Goal: Task Accomplishment & Management: Use online tool/utility

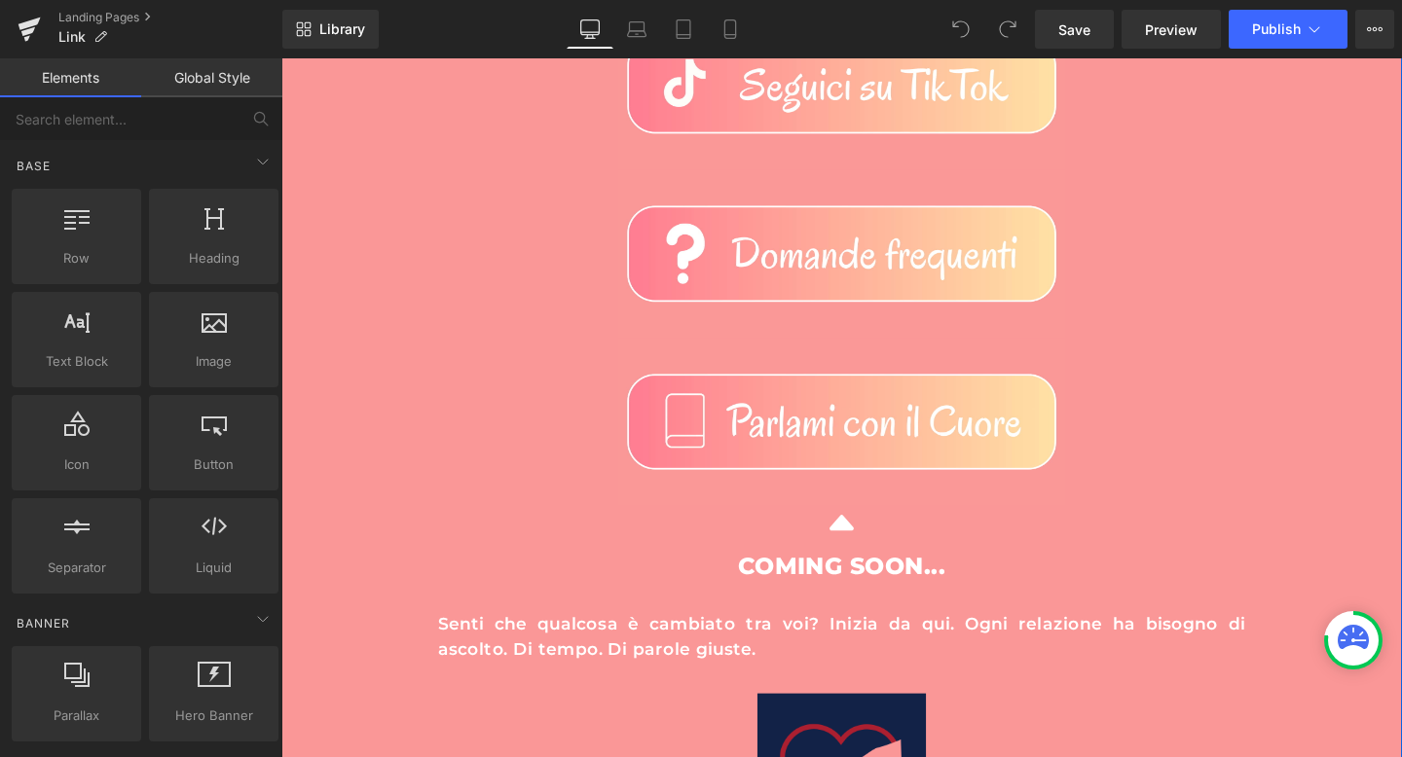
scroll to position [515, 0]
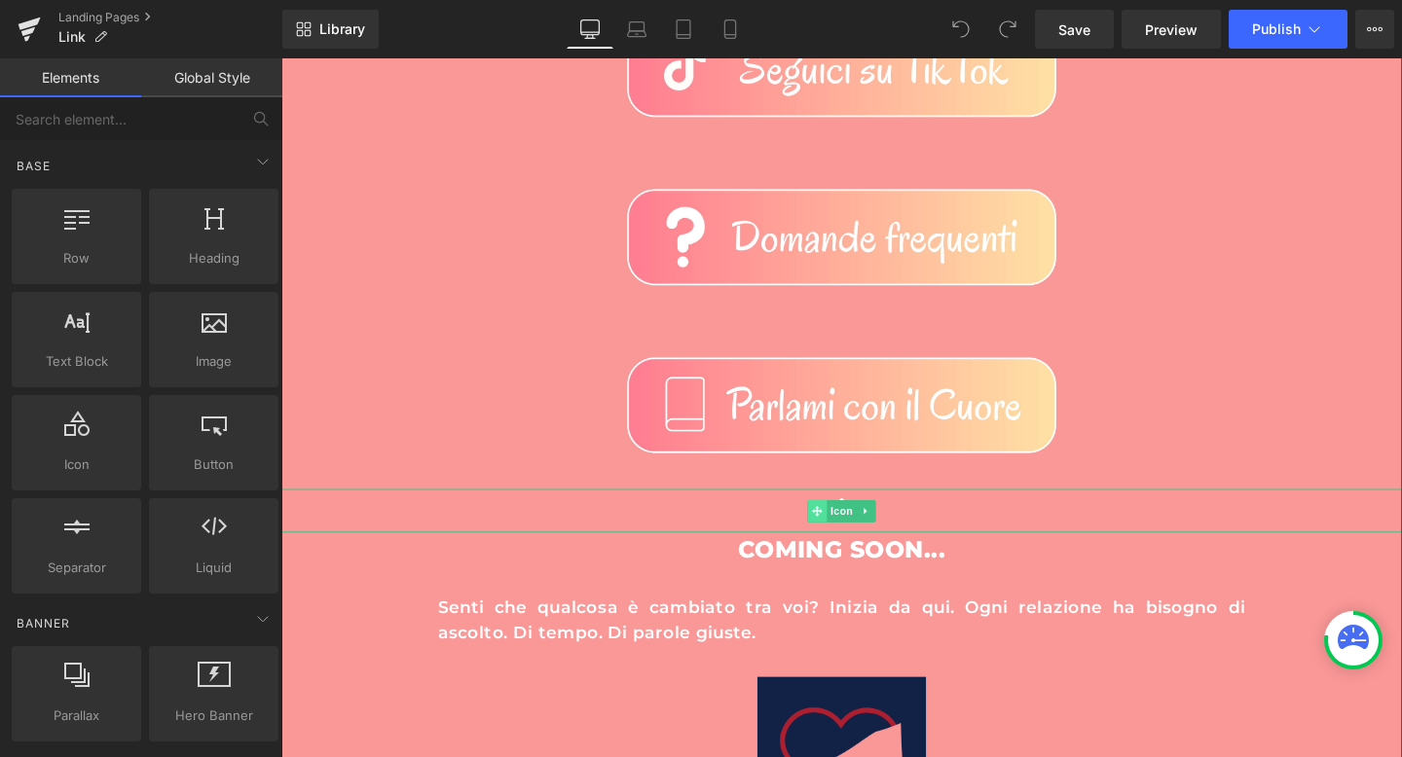
click at [844, 539] on span at bounding box center [844, 534] width 20 height 23
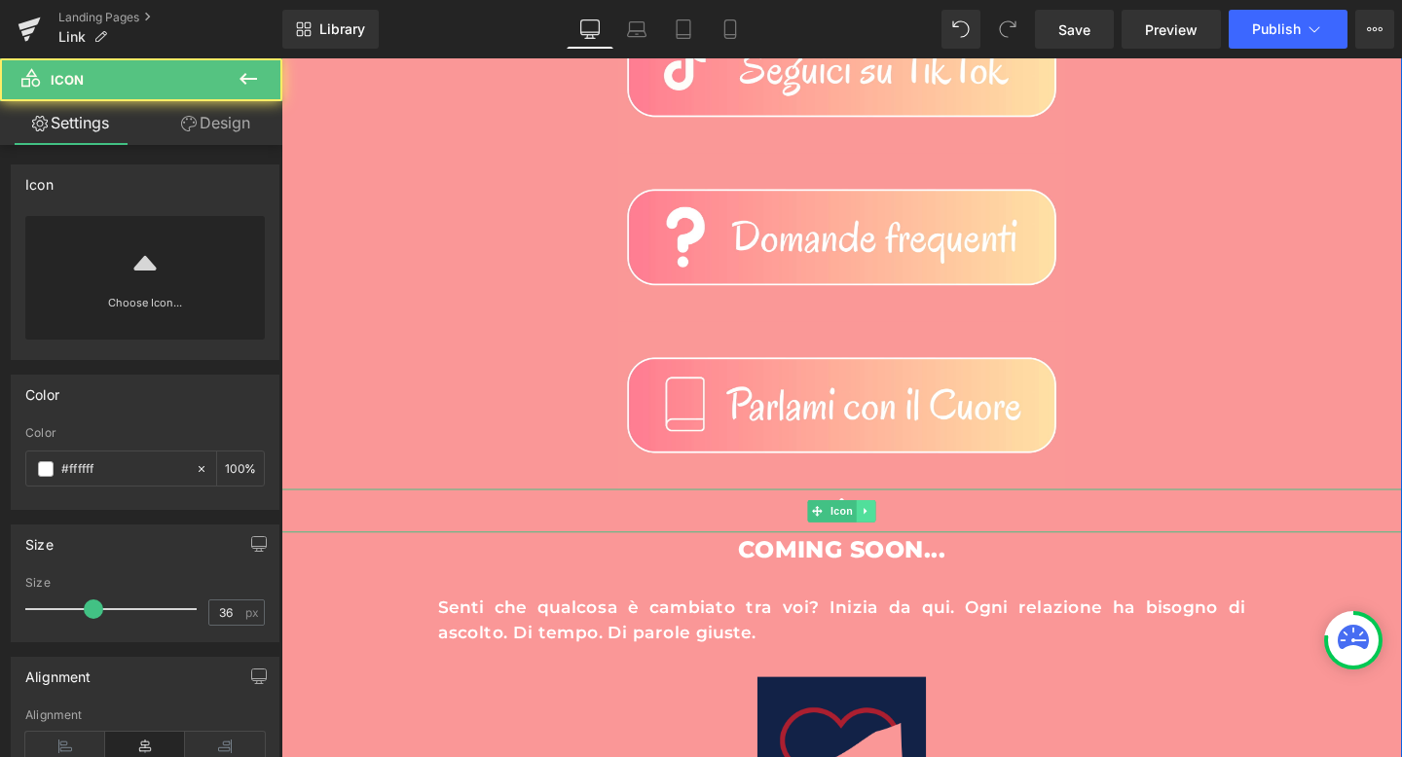
click at [894, 533] on icon at bounding box center [895, 534] width 3 height 7
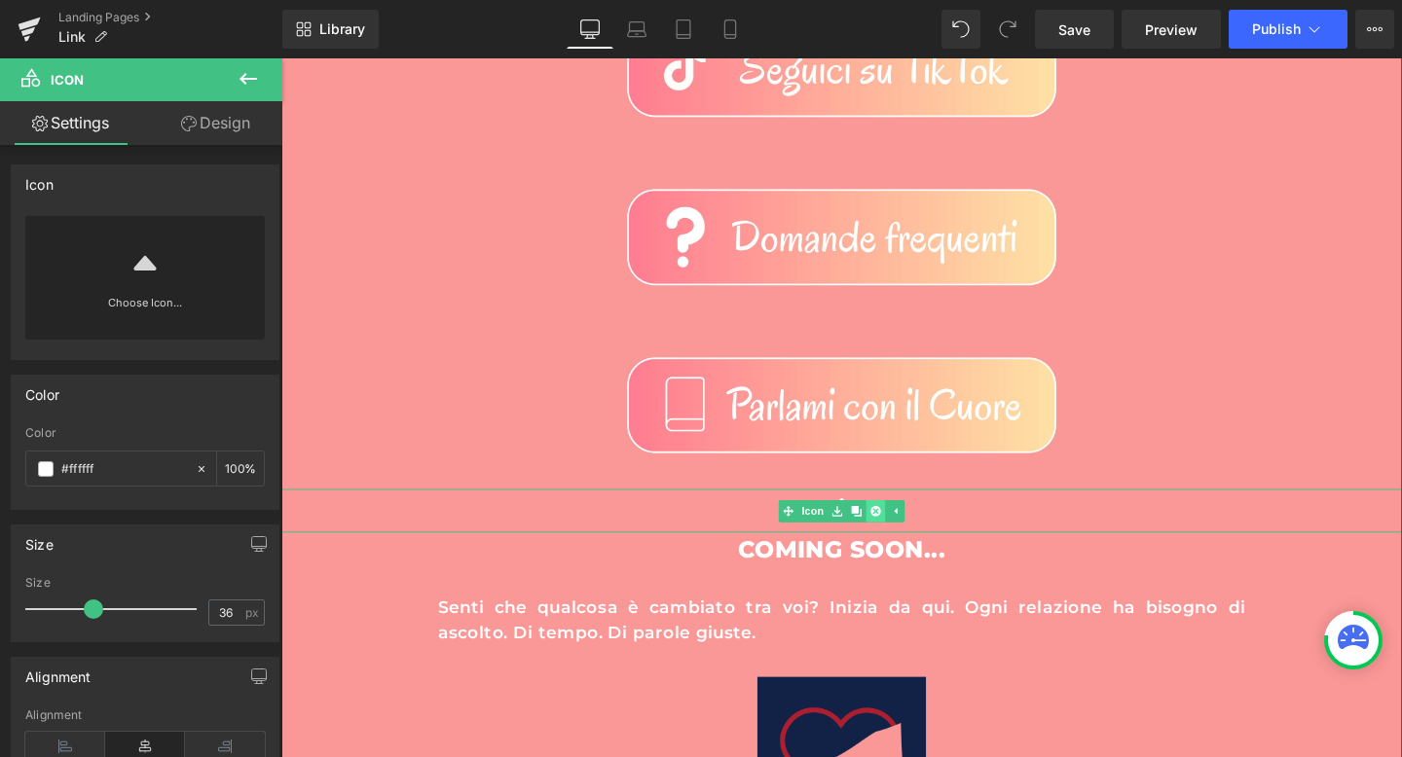
click at [900, 534] on link at bounding box center [906, 534] width 20 height 23
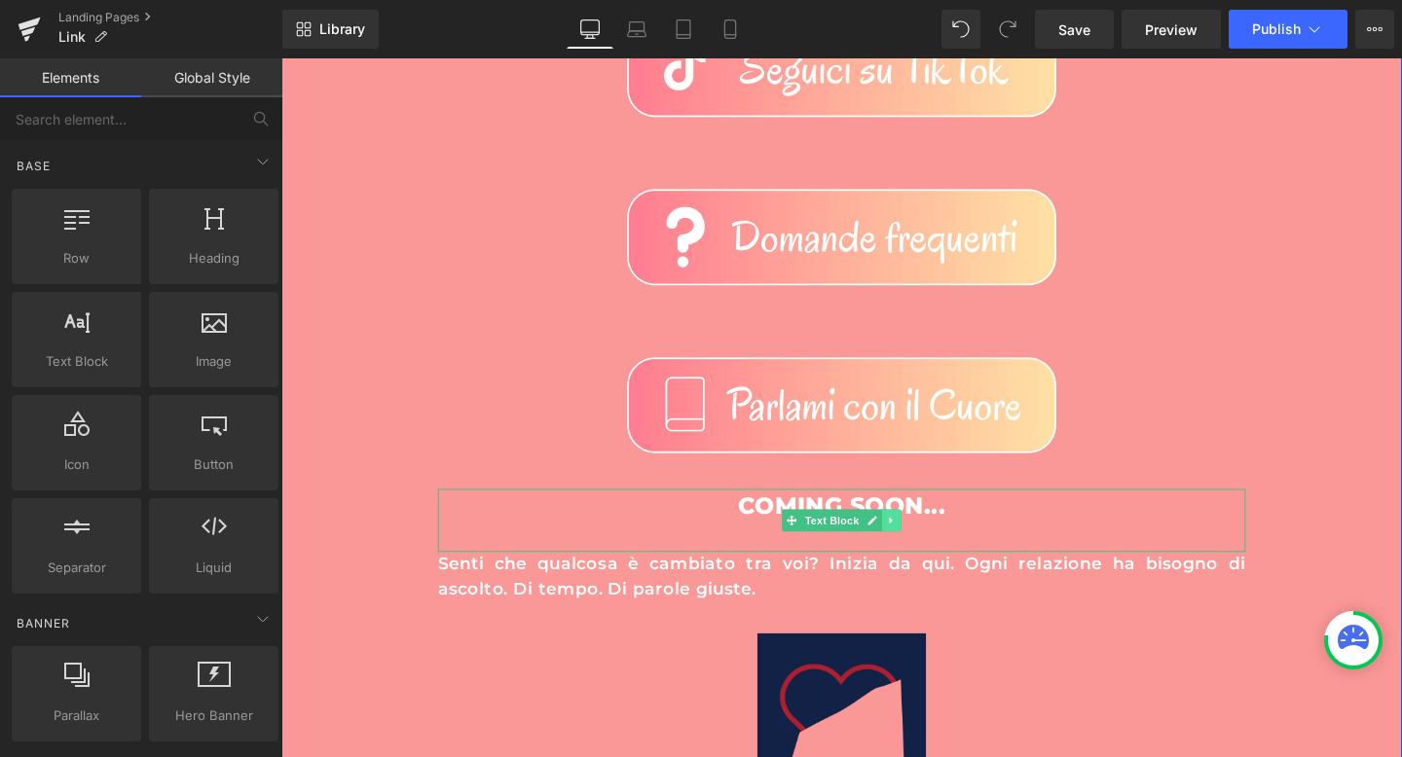
click at [918, 551] on link at bounding box center [923, 544] width 20 height 23
click at [939, 543] on link at bounding box center [933, 544] width 20 height 23
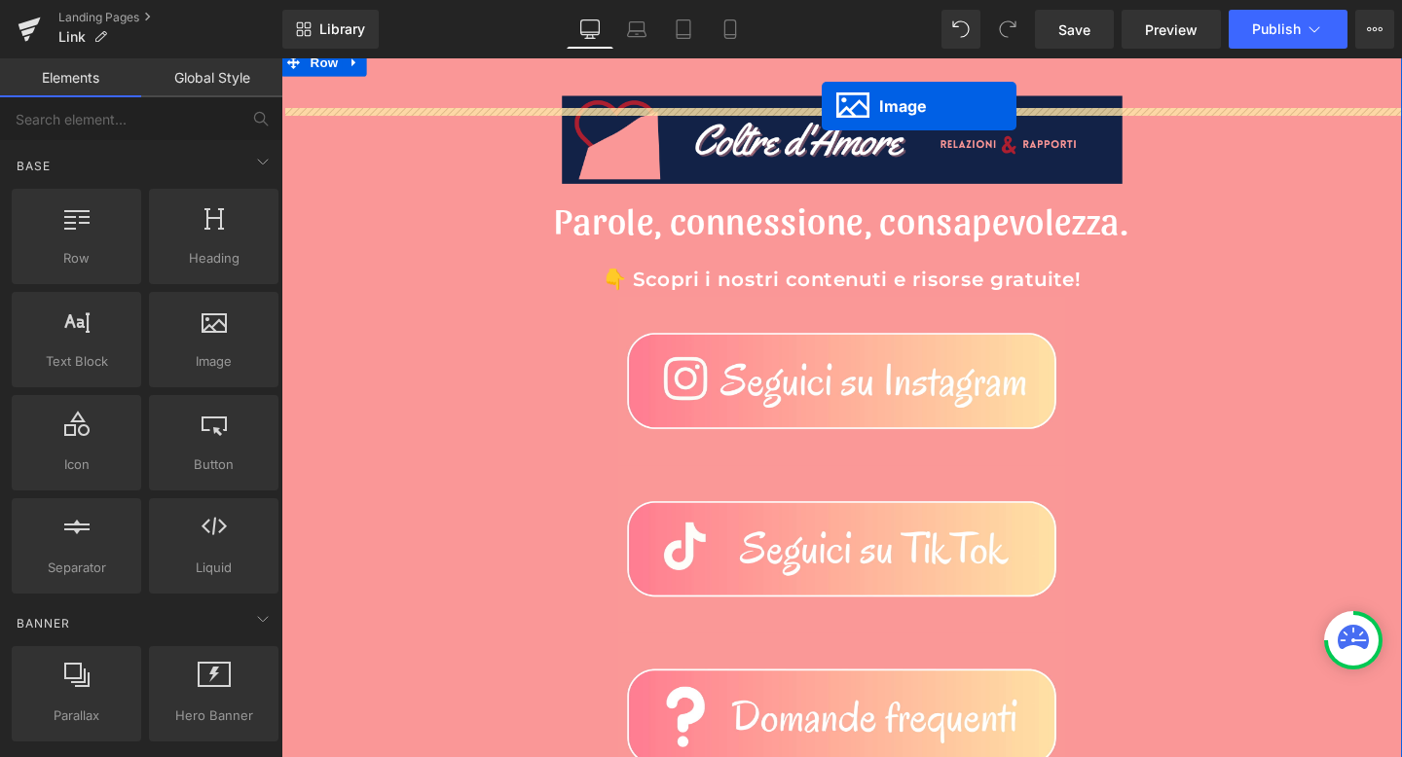
scroll to position [0, 0]
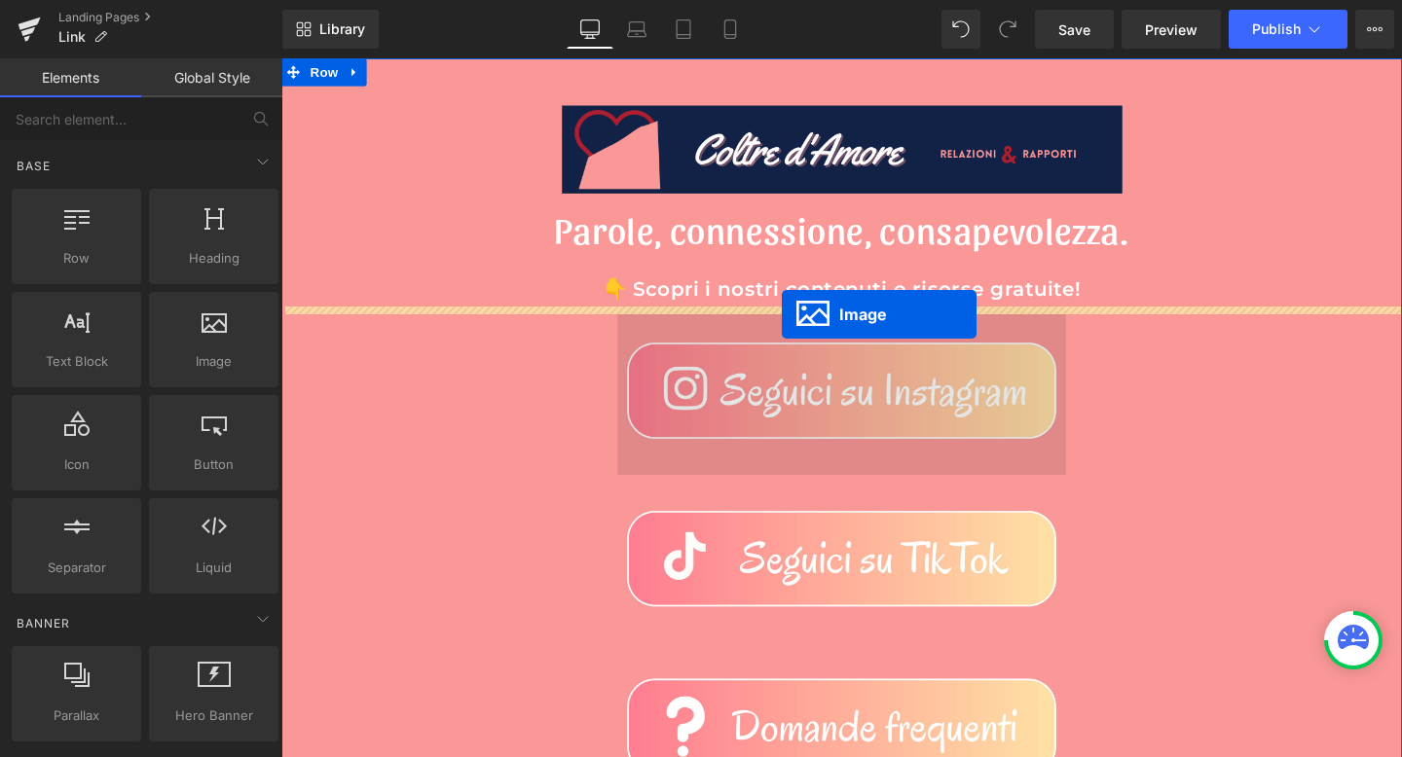
drag, startPoint x: 840, startPoint y: 613, endPoint x: 807, endPoint y: 327, distance: 288.1
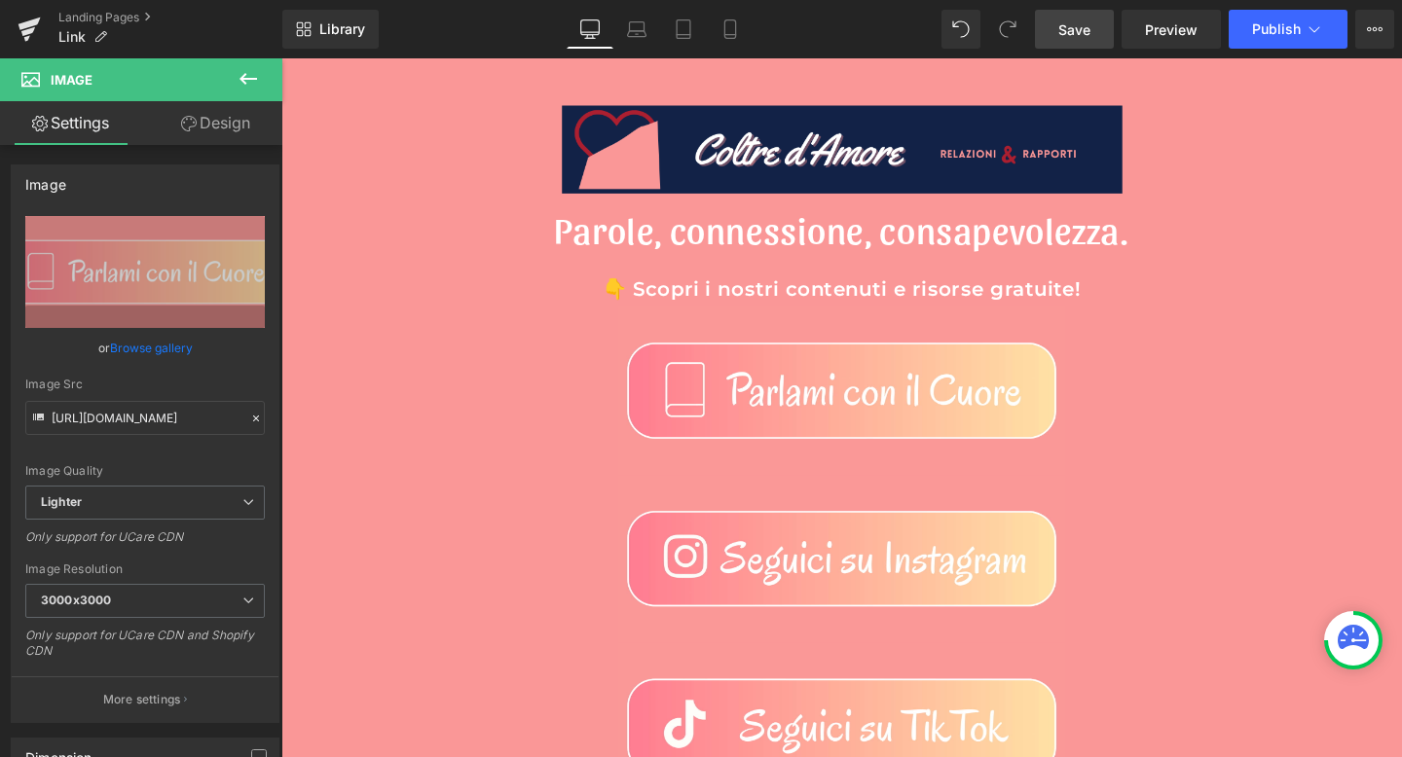
click at [1097, 31] on link "Save" at bounding box center [1074, 29] width 79 height 39
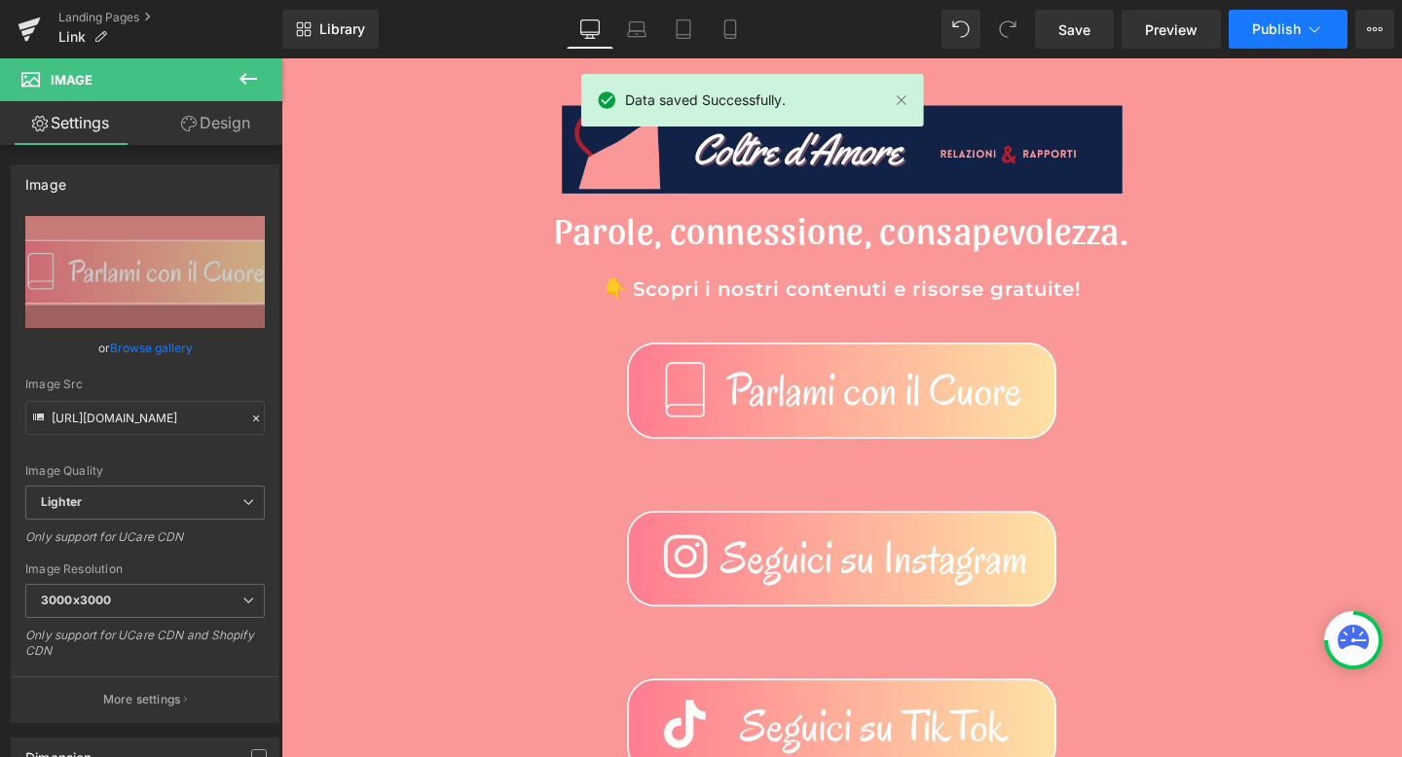
click at [1306, 26] on icon at bounding box center [1314, 28] width 19 height 19
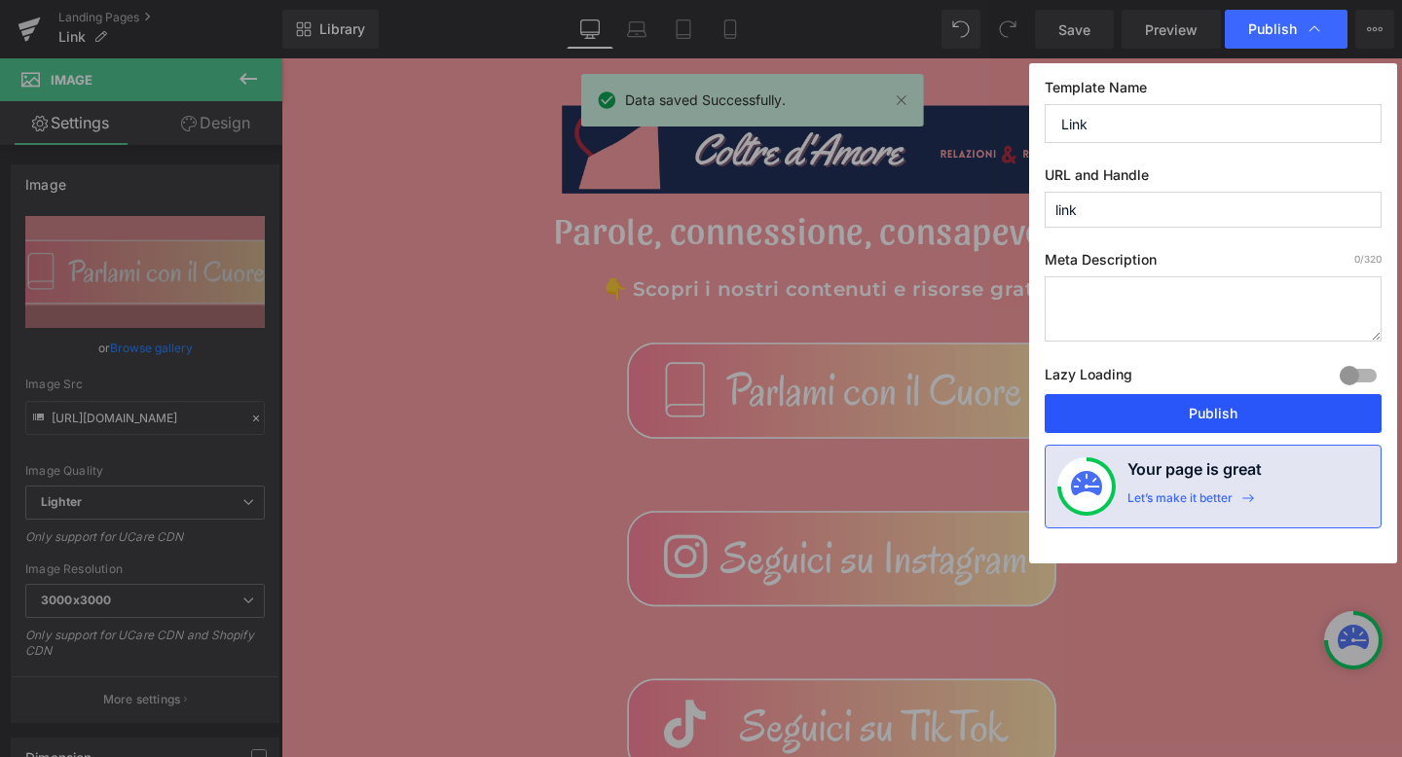
click at [1164, 406] on button "Publish" at bounding box center [1213, 413] width 337 height 39
